Goal: Task Accomplishment & Management: Use online tool/utility

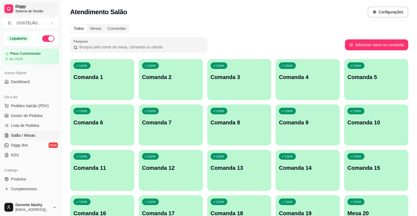
click at [31, 8] on span "Diggy" at bounding box center [35, 6] width 41 height 5
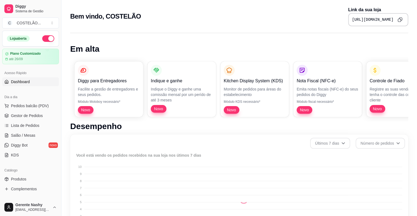
click at [348, 10] on p "Link da sua loja" at bounding box center [378, 10] width 60 height 7
click at [402, 19] on button "Copy to clipboard" at bounding box center [399, 19] width 9 height 9
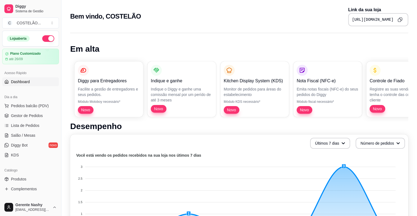
click at [18, 73] on div "Acesso Rápido" at bounding box center [30, 73] width 57 height 9
click at [24, 71] on div "Acesso Rápido" at bounding box center [30, 73] width 57 height 9
click at [32, 84] on link "Dashboard" at bounding box center [30, 82] width 57 height 9
drag, startPoint x: 164, startPoint y: 2, endPoint x: 200, endPoint y: 36, distance: 48.8
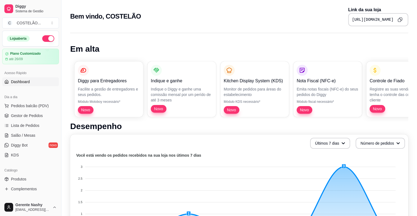
click at [31, 204] on html "Diggy Sistema de Gestão C COSTELÃO ... Loja aberta Plano Customizado até 26/09 …" at bounding box center [208, 108] width 417 height 216
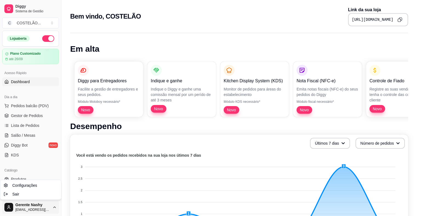
click at [10, 107] on html "Diggy Sistema de Gestão C COSTELÃO ... Loja aberta Plano Customizado até 26/09 …" at bounding box center [210, 108] width 421 height 216
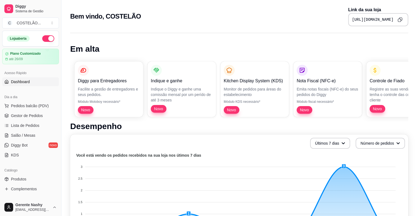
click at [3, 102] on li "Pedidos balcão (PDV)" at bounding box center [30, 106] width 57 height 9
click at [41, 72] on div "Acesso Rápido" at bounding box center [30, 73] width 57 height 9
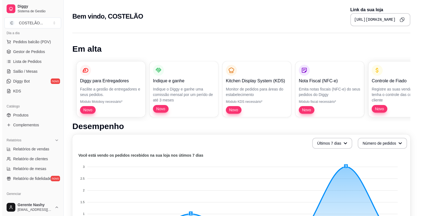
scroll to position [72, 0]
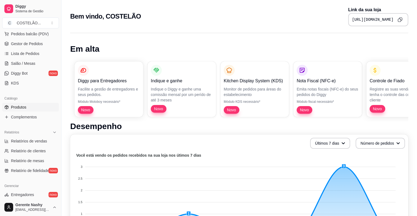
click at [16, 111] on link "Produtos" at bounding box center [30, 107] width 57 height 9
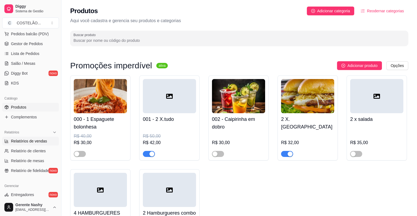
click at [41, 142] on span "Relatórios de vendas" at bounding box center [29, 141] width 36 height 5
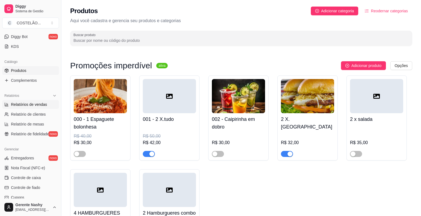
select select "ALL"
select select "0"
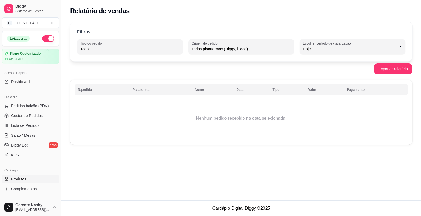
click at [36, 177] on link "Produtos" at bounding box center [30, 179] width 57 height 9
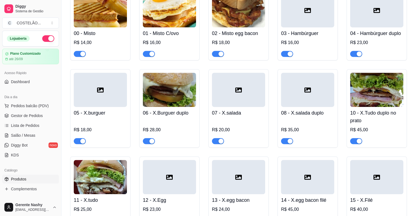
scroll to position [283, 0]
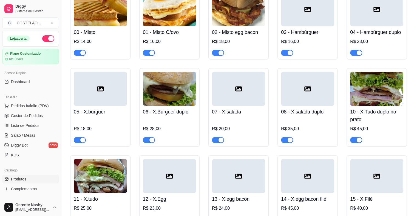
click at [237, 116] on h4 "07 - X.salada" at bounding box center [238, 112] width 53 height 8
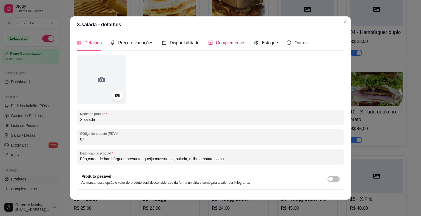
click at [229, 44] on span "Complementos" at bounding box center [231, 43] width 30 height 5
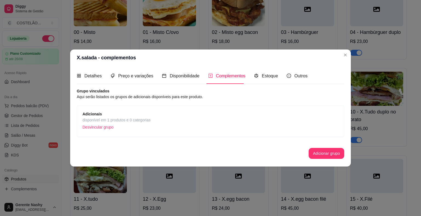
click at [107, 131] on p "Desvincular grupo" at bounding box center [116, 127] width 68 height 8
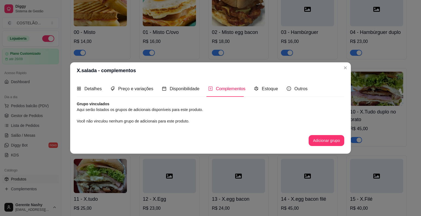
click at [344, 69] on div "00 - Misto R$ 14,00 01 - Misto C/ovo R$ 16,00 02 - Misto egg bacon R$ 18,00 03 …" at bounding box center [239, 147] width 338 height 318
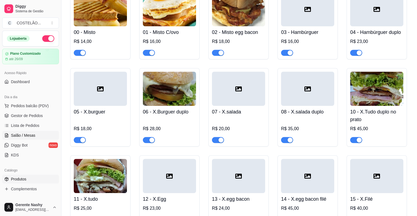
click at [34, 135] on span "Salão / Mesas" at bounding box center [23, 135] width 24 height 5
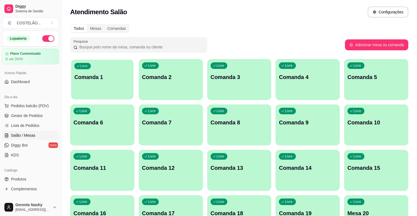
click at [102, 74] on p "Comanda 1" at bounding box center [102, 77] width 56 height 7
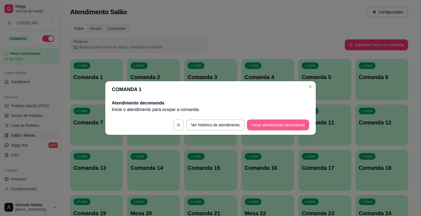
click at [271, 126] on button "Iniciar atendimento de comanda" at bounding box center [278, 125] width 62 height 11
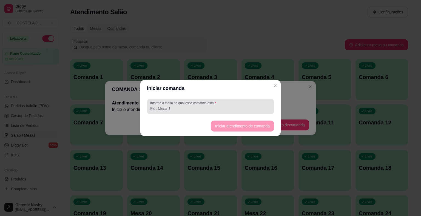
click at [249, 104] on div at bounding box center [210, 106] width 121 height 11
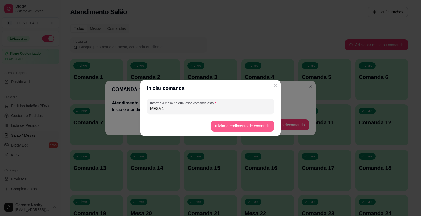
type input "MESA 1"
click at [259, 125] on button "Iniciar atendimento de comanda" at bounding box center [241, 126] width 61 height 11
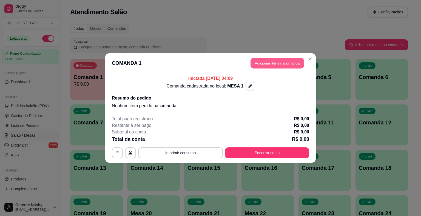
click at [267, 63] on button "Adicionar itens na comanda" at bounding box center [276, 63] width 53 height 11
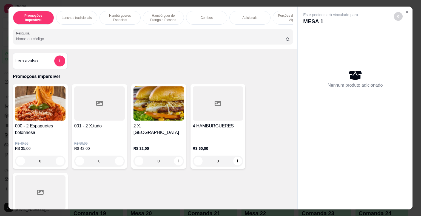
click at [27, 115] on img at bounding box center [40, 104] width 50 height 34
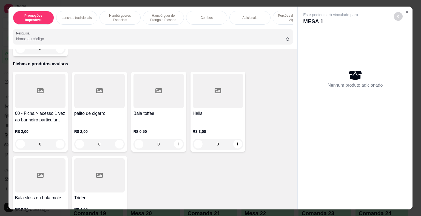
scroll to position [3891, 0]
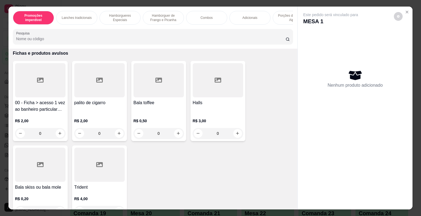
click at [288, 16] on p "Porções de Fritas ou Aipim" at bounding box center [293, 17] width 32 height 9
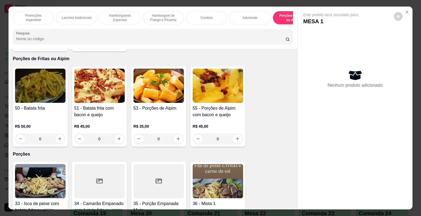
scroll to position [13, 0]
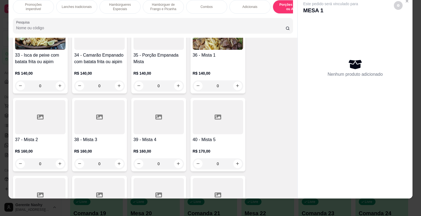
scroll to position [1525, 0]
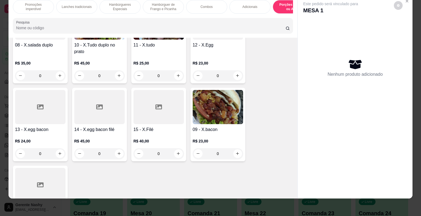
click at [270, 134] on div "00 - Misto R$ 14,00 0 01 - Misto C/ovo R$ 16,00 0 02 - Misto egg bacon R$ 18,00…" at bounding box center [153, 43] width 280 height 392
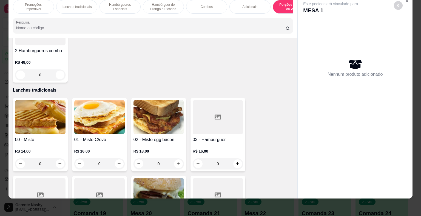
scroll to position [182, 0]
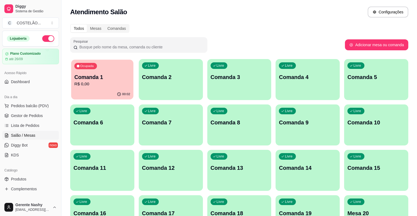
click at [90, 88] on div "Ocupada Comanda 1 R$ 0,00" at bounding box center [102, 75] width 62 height 30
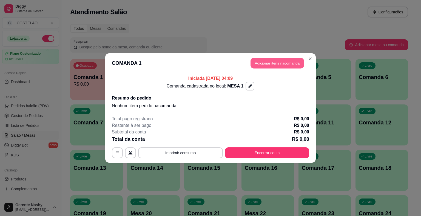
click at [279, 65] on button "Adicionar itens na comanda" at bounding box center [276, 63] width 53 height 11
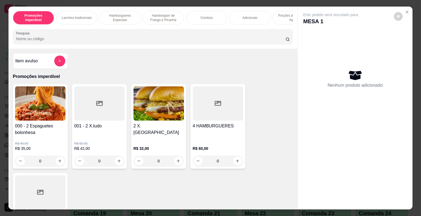
click at [283, 17] on p "Porções de Fritas ou Aipim" at bounding box center [293, 17] width 32 height 9
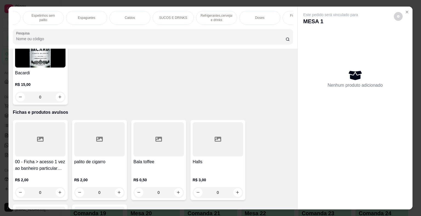
scroll to position [0, 453]
click at [266, 18] on p "Fichas e produtos avulsos" at bounding box center [273, 17] width 32 height 9
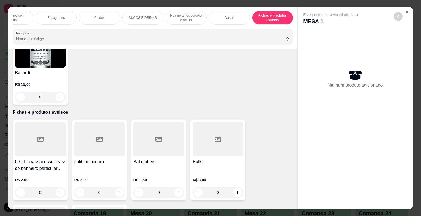
scroll to position [13, 0]
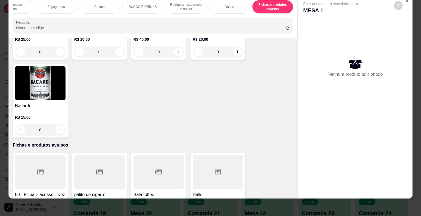
click at [185, 5] on p "Refrigerantes,cervejas e drinks" at bounding box center [186, 6] width 32 height 9
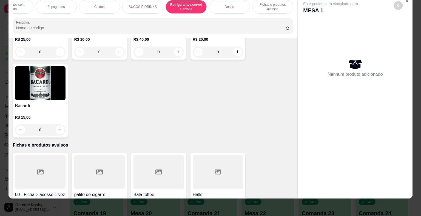
scroll to position [3212, 0]
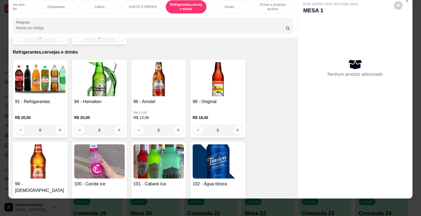
click at [38, 99] on h4 "91 - Refrigerantes" at bounding box center [40, 102] width 50 height 7
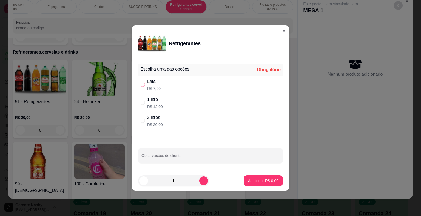
click at [141, 85] on input "" at bounding box center [142, 85] width 4 height 4
radio input "true"
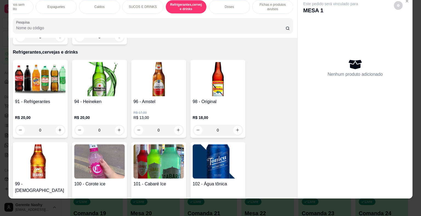
click at [174, 105] on div "R$ 17,00 R$ 13,00 0" at bounding box center [158, 120] width 50 height 31
click at [78, 78] on img at bounding box center [99, 79] width 50 height 34
click at [63, 5] on div "Espaguetes" at bounding box center [56, 7] width 41 height 14
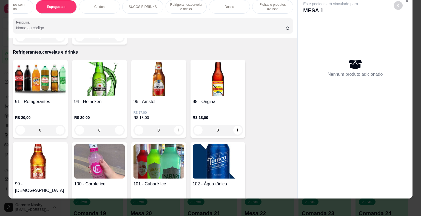
scroll to position [2596, 0]
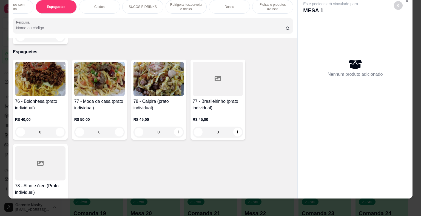
click at [12, 3] on p "Espetinhos sem palito" at bounding box center [13, 6] width 32 height 9
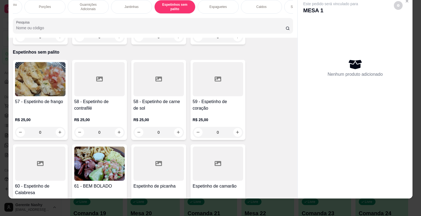
scroll to position [0, 289]
click at [54, 5] on div "Porções" at bounding box center [47, 7] width 41 height 14
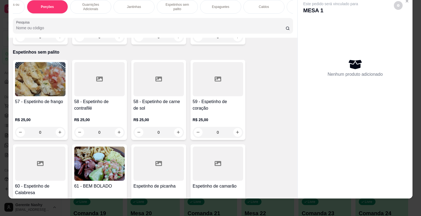
scroll to position [1476, 0]
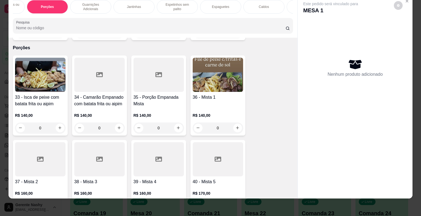
click at [98, 75] on div at bounding box center [99, 75] width 50 height 34
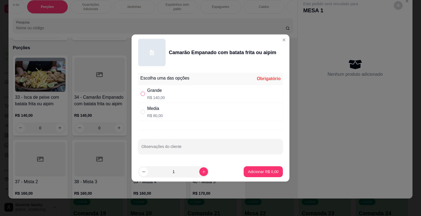
click at [142, 94] on input "" at bounding box center [142, 94] width 4 height 4
radio input "true"
